Goal: Information Seeking & Learning: Find specific fact

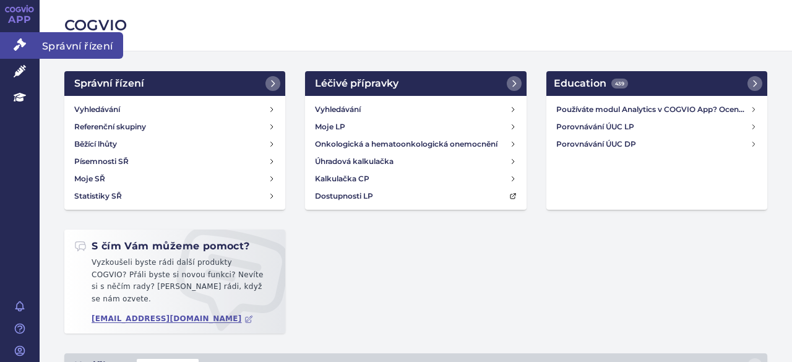
click at [18, 40] on icon at bounding box center [20, 44] width 12 height 12
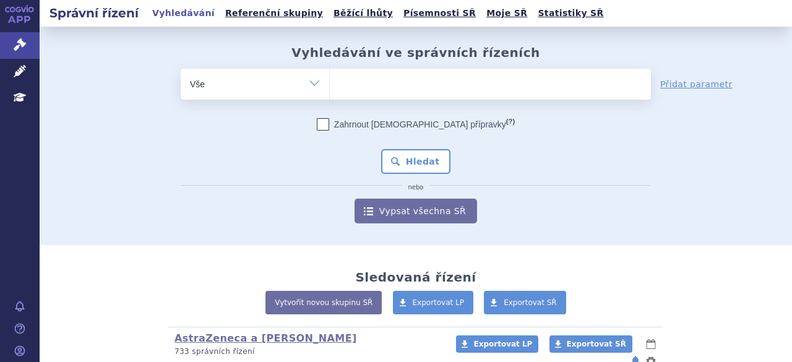
click at [354, 87] on ul at bounding box center [490, 82] width 321 height 26
click at [330, 87] on select at bounding box center [329, 83] width 1 height 31
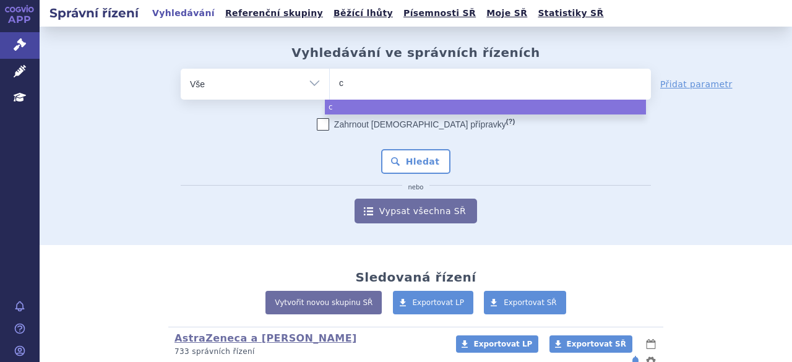
type input "ca"
type input "cal"
type input "calq"
type input "calque"
type input "calquec"
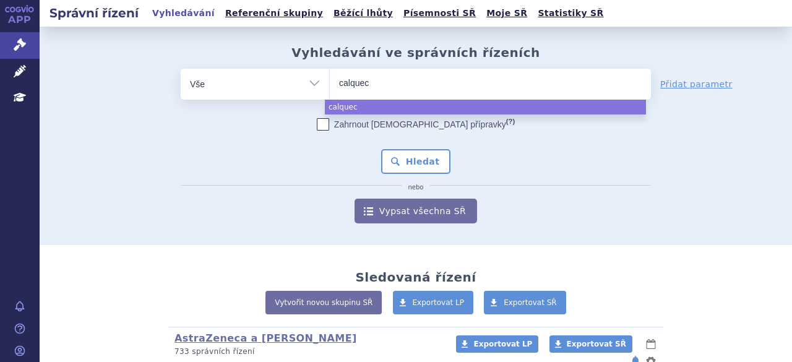
type input "calque"
type input "calquenc"
type input "calquence"
select select "calquence"
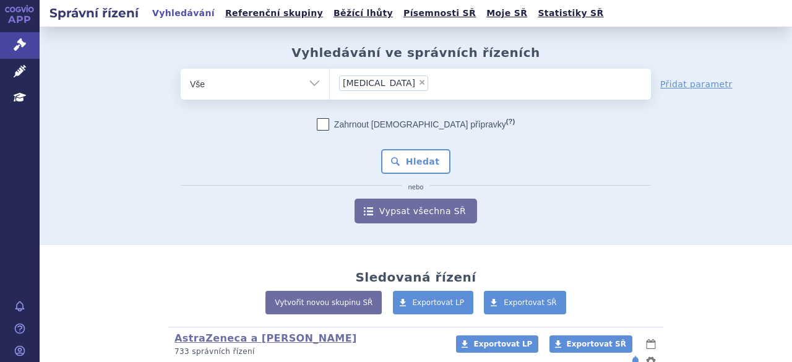
click at [304, 118] on div "Zahrnout bratrské přípravky (?)" at bounding box center [416, 124] width 470 height 12
click at [403, 161] on button "Hledat" at bounding box center [416, 161] width 70 height 25
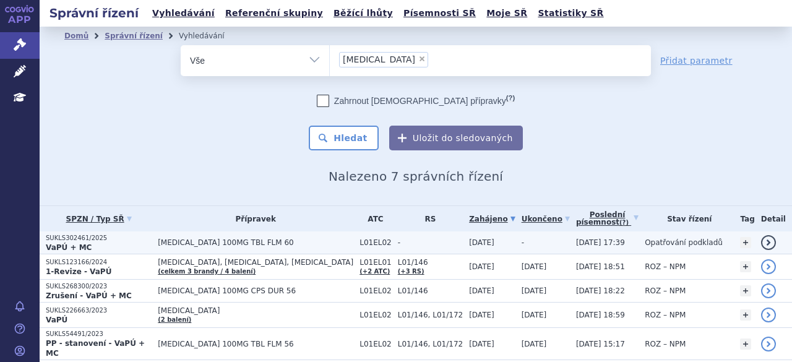
click at [248, 240] on span "[MEDICAL_DATA] 100MG TBL FLM 60" at bounding box center [256, 242] width 196 height 9
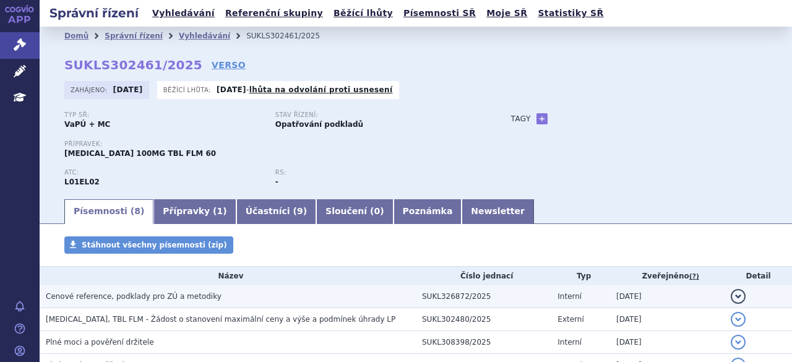
click at [171, 295] on span "Cenové reference, podklady pro ZÚ a metodiky" at bounding box center [134, 296] width 176 height 9
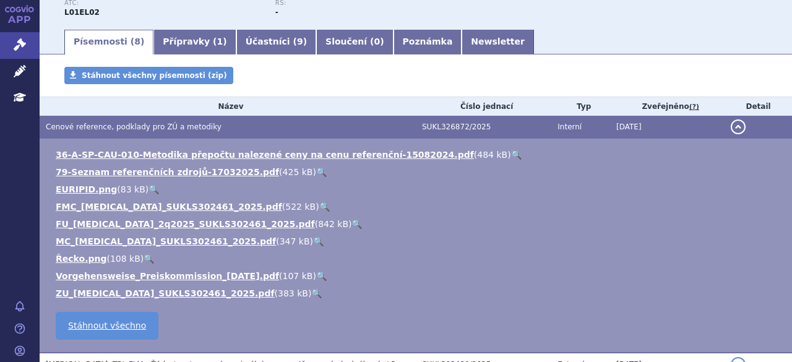
scroll to position [170, 0]
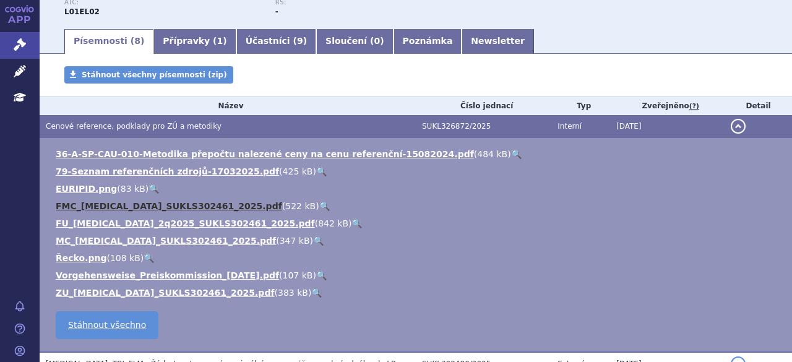
click at [118, 204] on link "FMC_CALQUENCE_SUKLS302461_2025.pdf" at bounding box center [169, 206] width 227 height 10
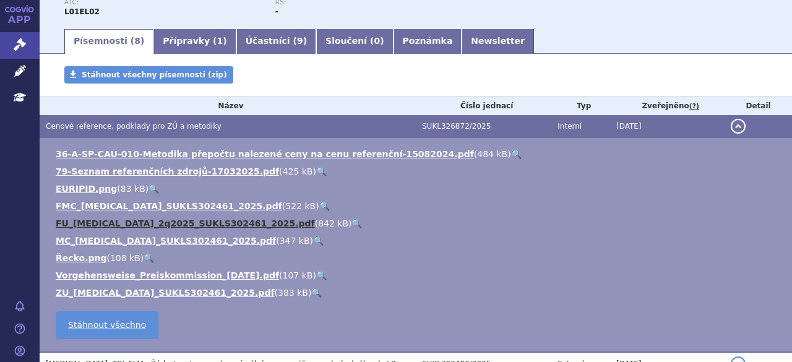
click at [82, 224] on link "FU_CALQUENCE_2q2025_SUKLS302461_2025.pdf" at bounding box center [185, 223] width 259 height 10
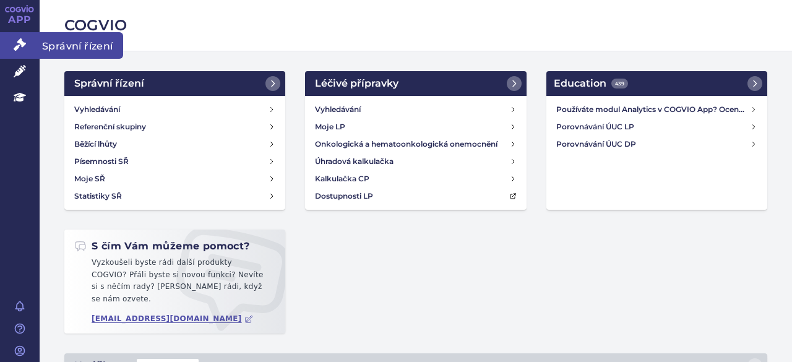
click at [6, 52] on link "Správní řízení" at bounding box center [20, 45] width 40 height 26
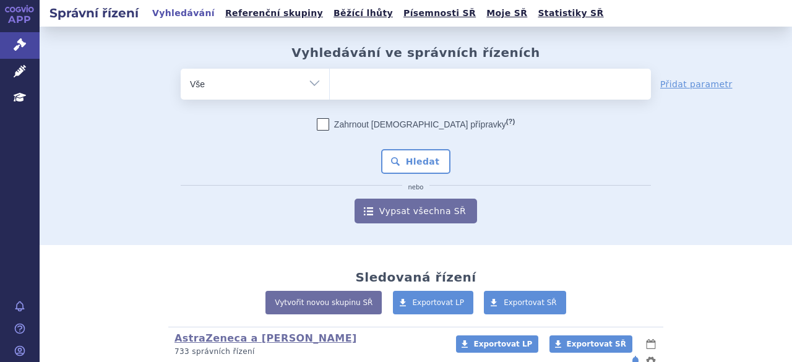
click at [365, 86] on ul at bounding box center [490, 82] width 321 height 26
click at [330, 86] on select at bounding box center [329, 83] width 1 height 31
paste input "SUKLS302461/2025"
type input "SUKLS302461/2025"
select select "SUKLS302461/2025"
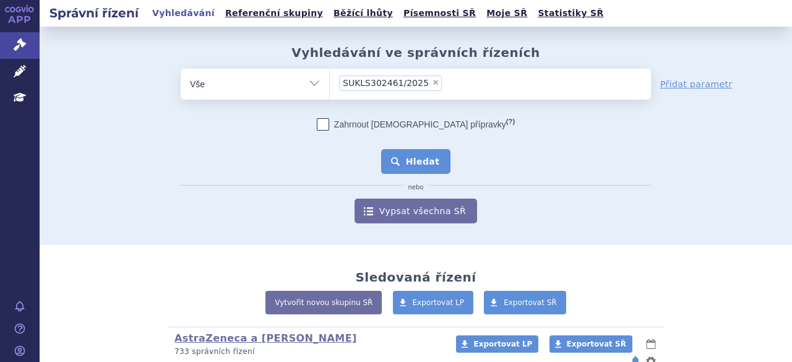
click at [404, 162] on button "Hledat" at bounding box center [416, 161] width 70 height 25
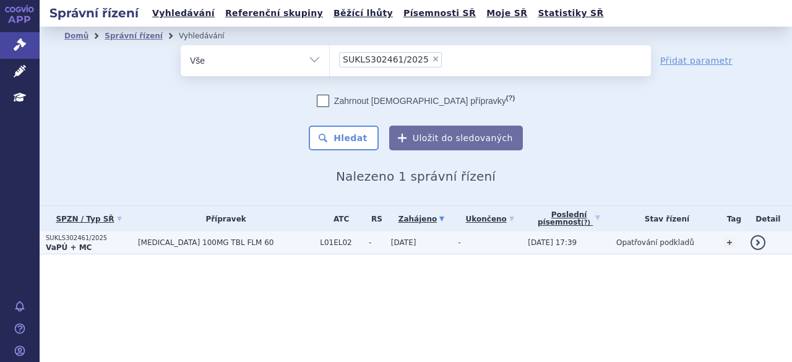
click at [91, 250] on p "VaPÚ + MC" at bounding box center [89, 248] width 86 height 10
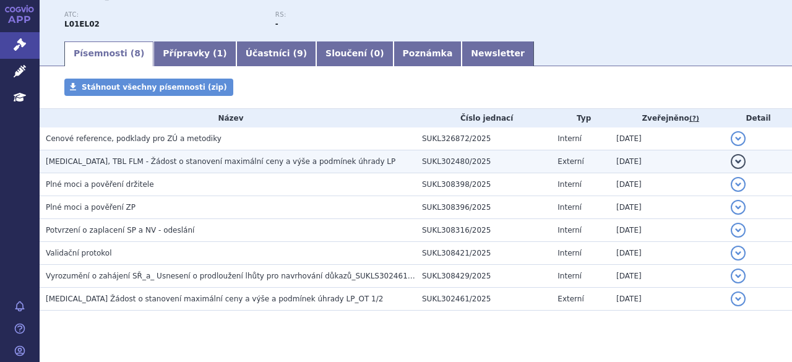
scroll to position [179, 0]
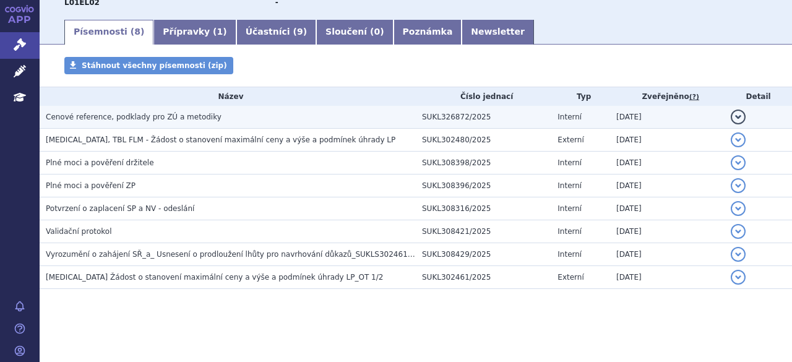
click at [138, 115] on span "Cenové reference, podklady pro ZÚ a metodiky" at bounding box center [134, 117] width 176 height 9
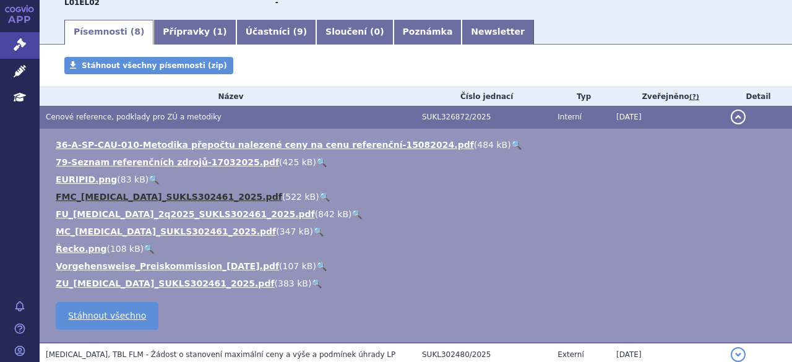
click at [106, 197] on link "FMC_CALQUENCE_SUKLS302461_2025.pdf" at bounding box center [169, 197] width 227 height 10
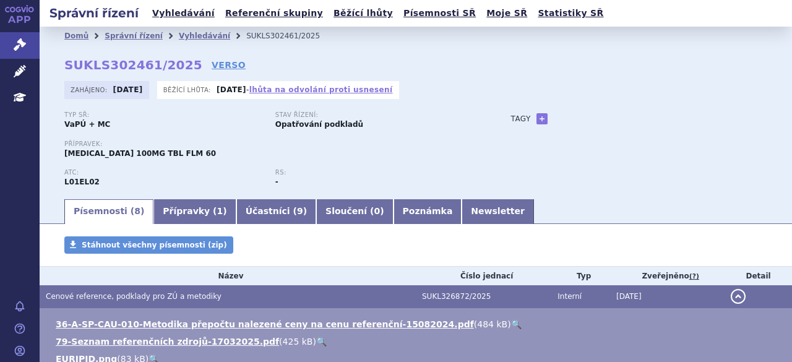
scroll to position [124, 0]
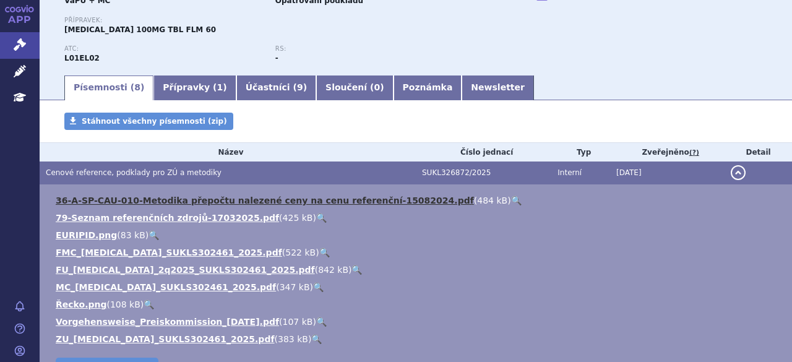
click at [235, 202] on link "36-A-SP-CAU-010-Metodika přepočtu nalezené ceny na cenu referenční-15082024.pdf" at bounding box center [265, 201] width 418 height 10
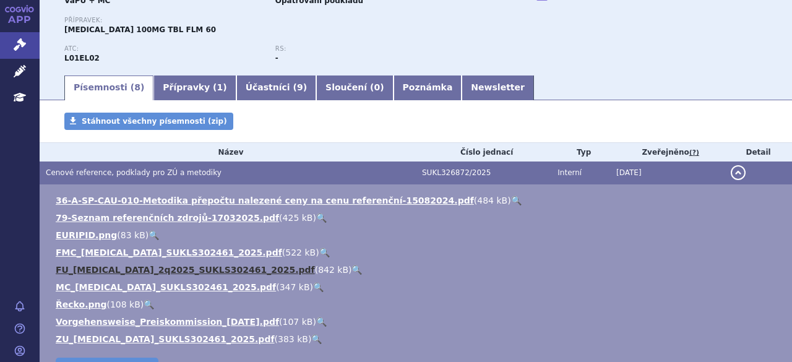
click at [59, 269] on link "FU_CALQUENCE_2q2025_SUKLS302461_2025.pdf" at bounding box center [185, 270] width 259 height 10
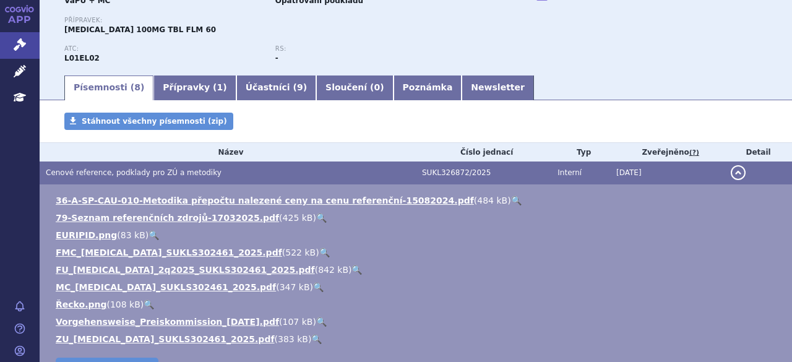
click at [536, 50] on div "Typ SŘ: VaPÚ + MC Stav řízení: Opatřování podkladů Přípravek: CALQUENCE 100MG T…" at bounding box center [415, 31] width 703 height 86
